Goal: Check status

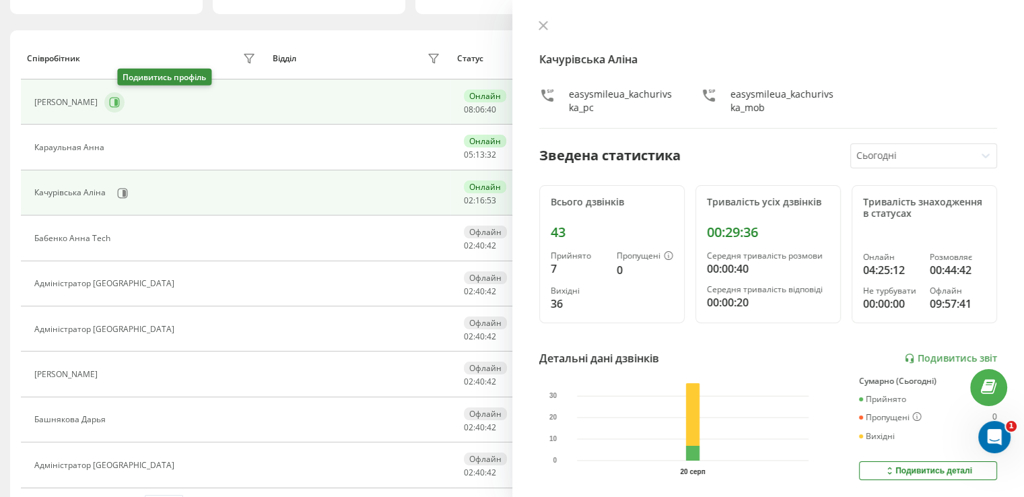
click at [119, 97] on button at bounding box center [114, 102] width 20 height 20
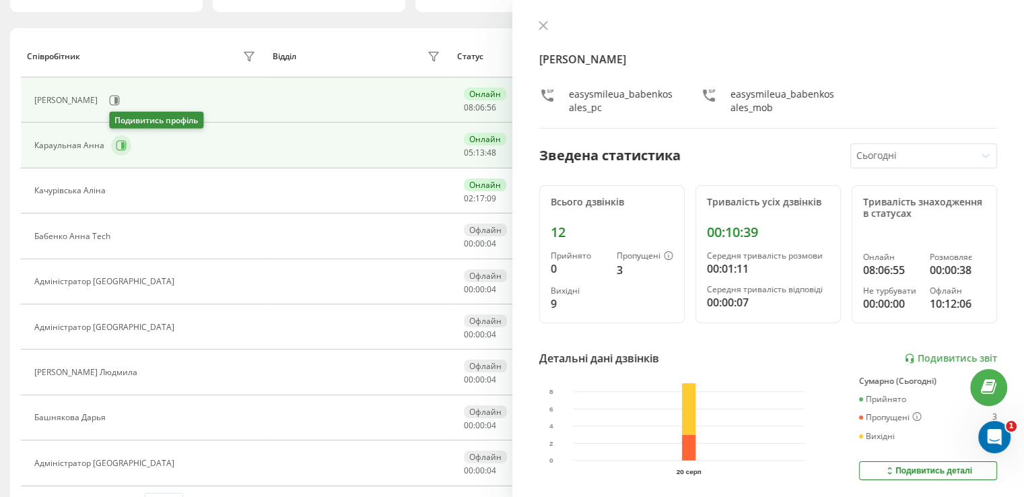
click at [121, 146] on icon at bounding box center [122, 145] width 3 height 7
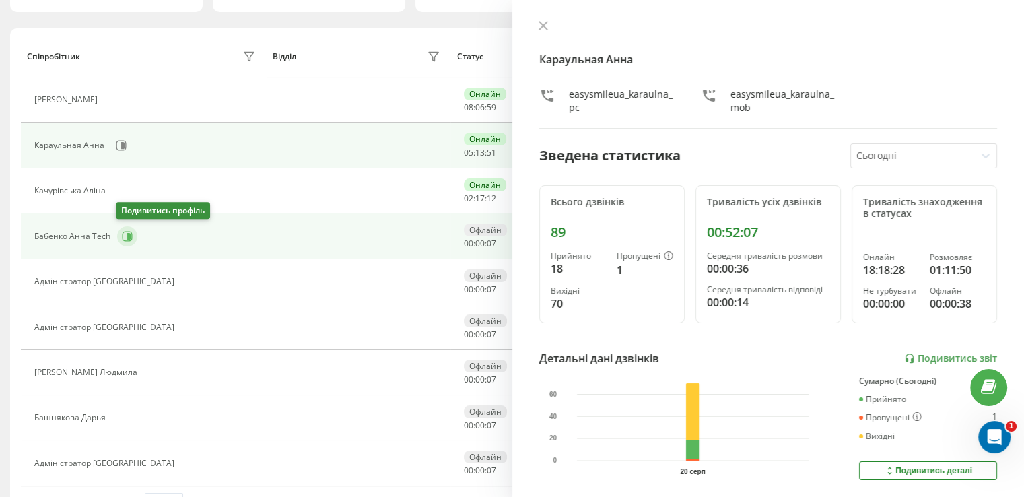
click at [128, 233] on icon at bounding box center [128, 236] width 3 height 7
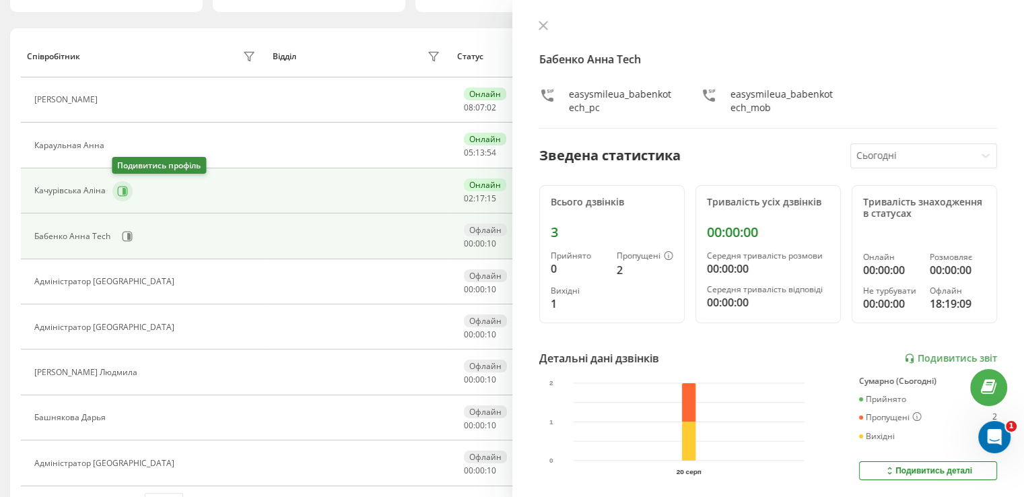
click at [123, 192] on icon at bounding box center [124, 190] width 3 height 7
